Goal: Task Accomplishment & Management: Manage account settings

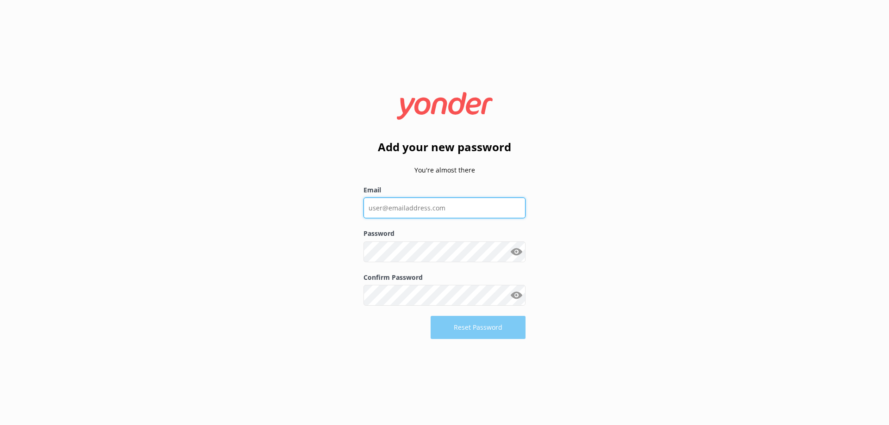
click at [448, 209] on input "Email" at bounding box center [444, 208] width 162 height 21
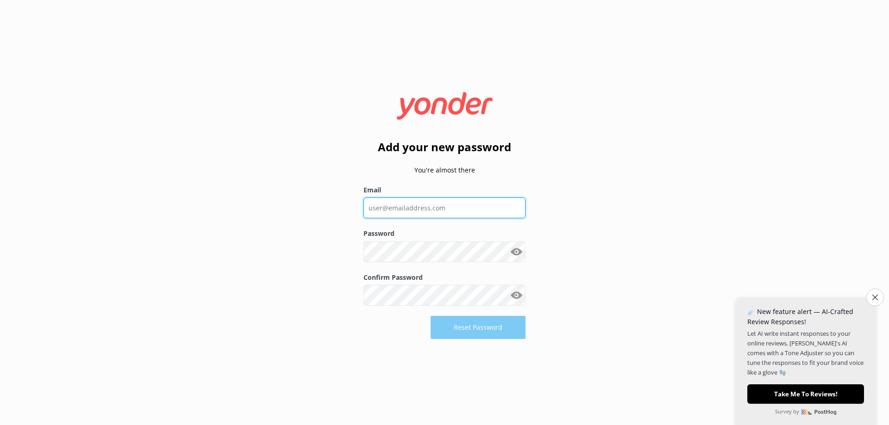
click at [469, 205] on input "Email" at bounding box center [444, 208] width 162 height 21
type input "[EMAIL_ADDRESS][DOMAIN_NAME]"
click at [878, 297] on button "Close survey" at bounding box center [874, 297] width 19 height 19
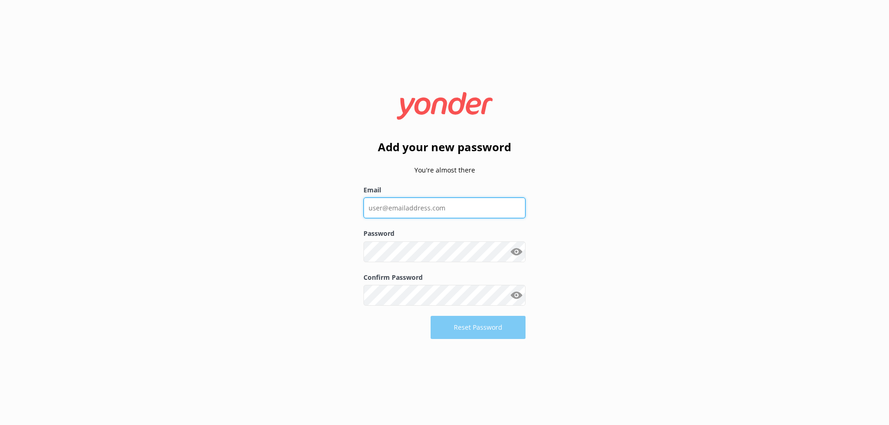
click at [470, 211] on input "Email" at bounding box center [444, 208] width 162 height 21
type input "[EMAIL_ADDRESS][DOMAIN_NAME]"
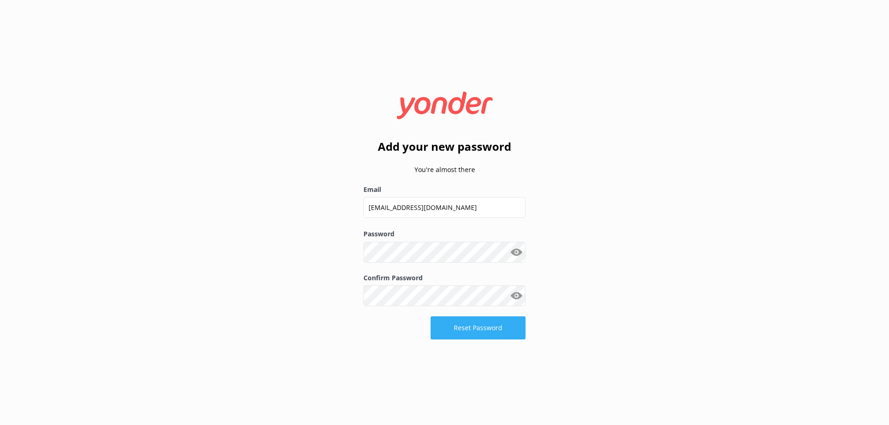
click at [490, 338] on button "Reset Password" at bounding box center [477, 328] width 95 height 23
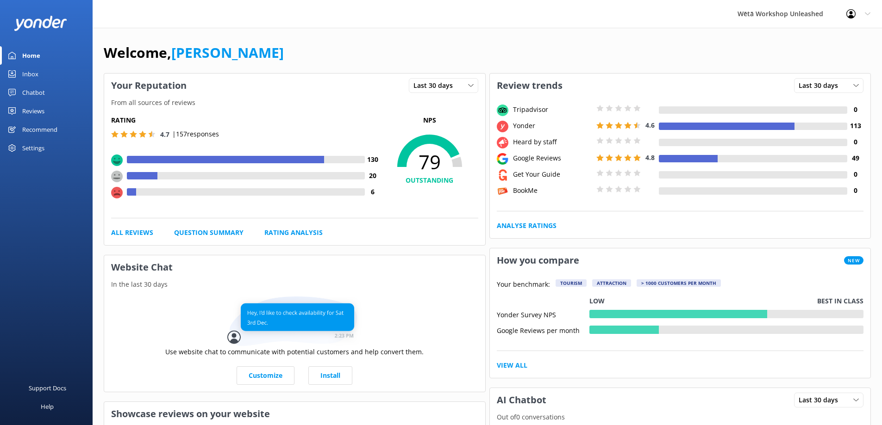
click at [60, 111] on link "Reviews" at bounding box center [46, 111] width 93 height 19
